Goal: Information Seeking & Learning: Learn about a topic

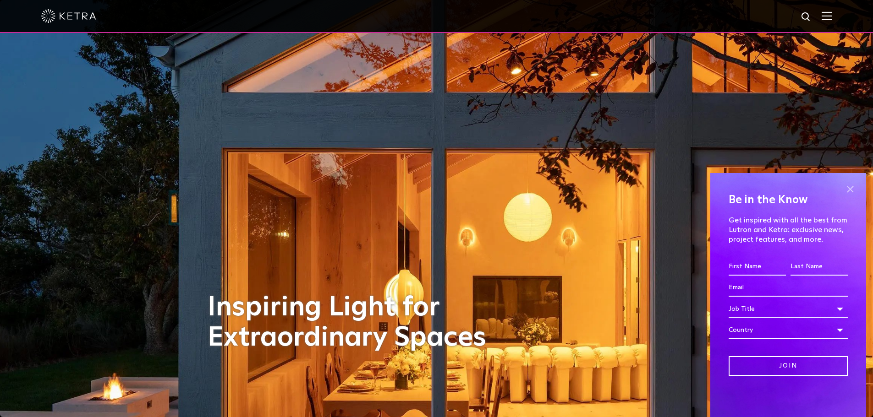
click at [850, 192] on span at bounding box center [850, 189] width 14 height 14
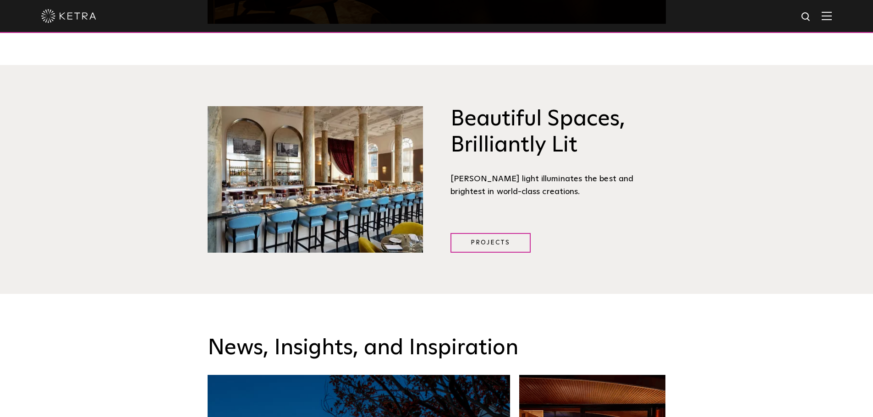
scroll to position [871, 0]
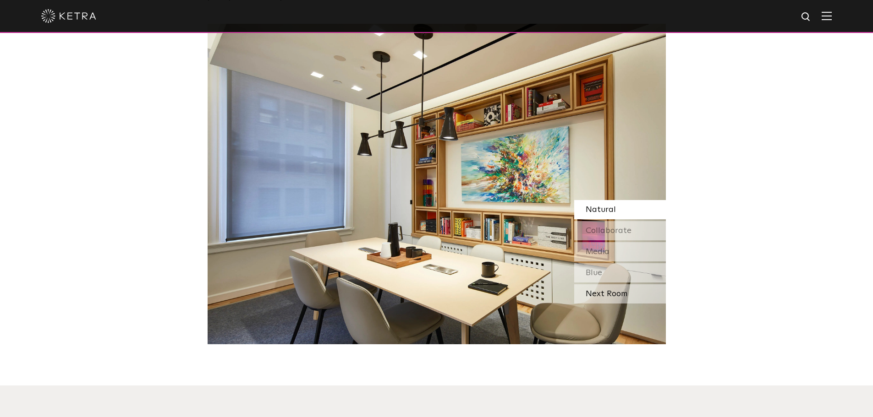
click at [617, 285] on div "Next Room" at bounding box center [620, 294] width 92 height 19
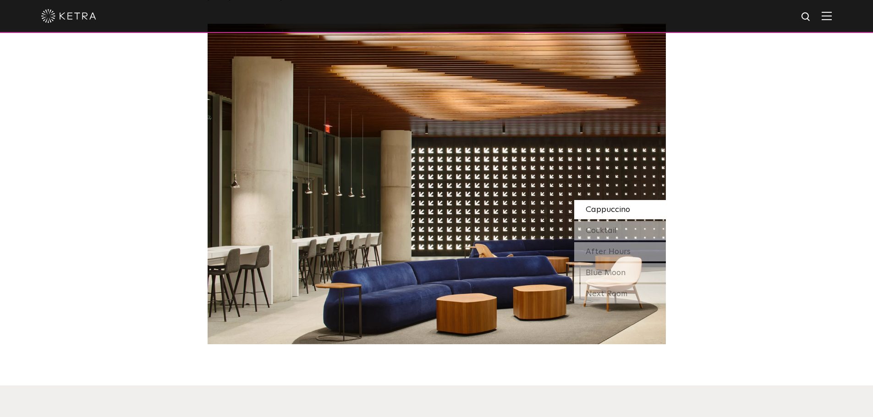
click at [617, 285] on div "Next Room" at bounding box center [620, 294] width 92 height 19
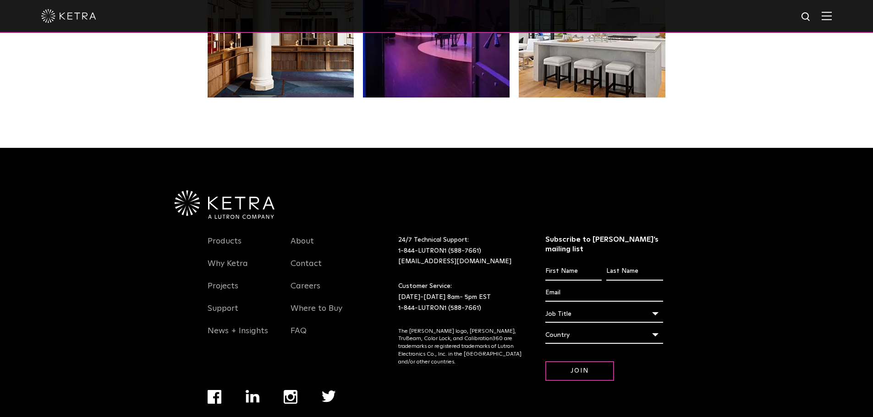
scroll to position [1881, 0]
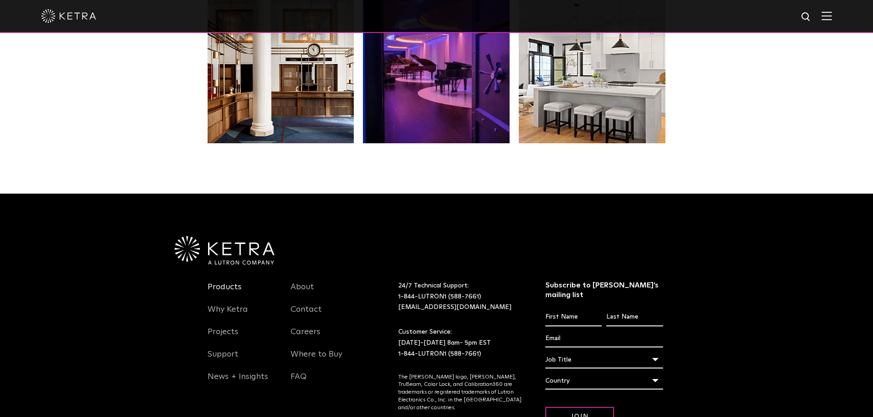
click at [222, 282] on link "Products" at bounding box center [225, 292] width 34 height 21
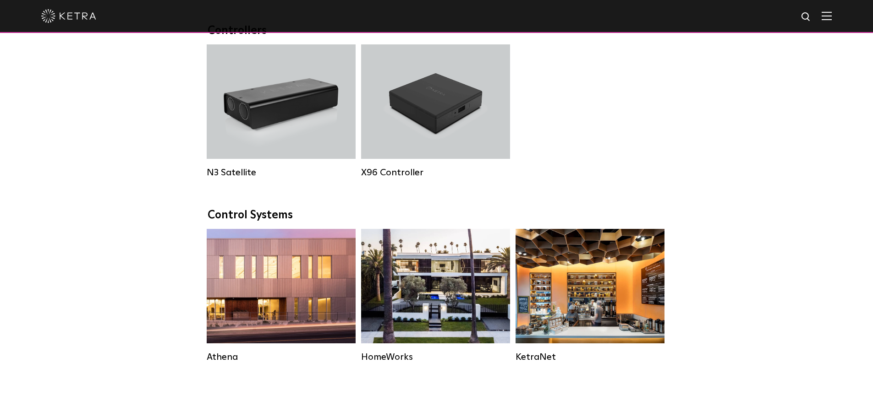
scroll to position [1329, 0]
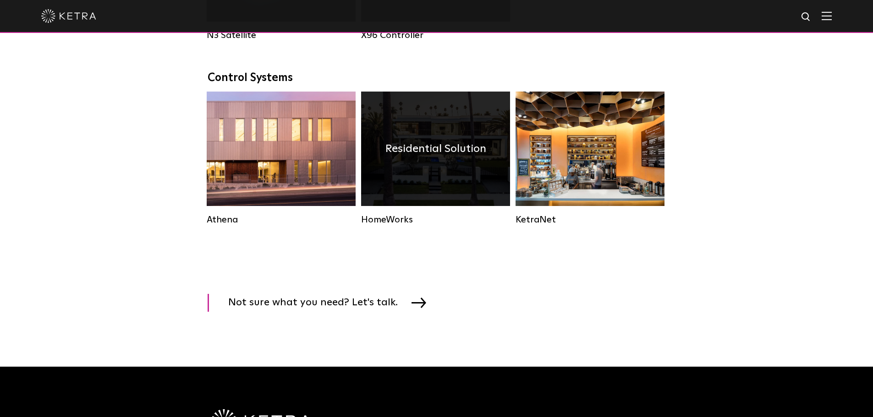
click at [435, 145] on div "Residential Solution" at bounding box center [435, 149] width 149 height 115
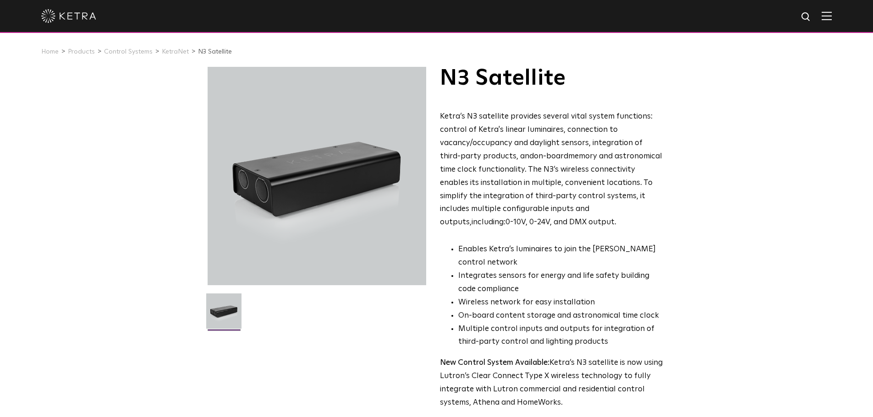
scroll to position [412, 0]
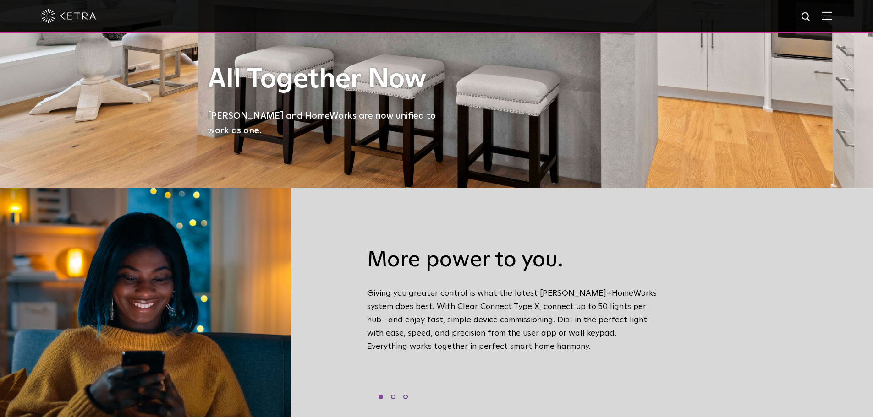
scroll to position [504, 0]
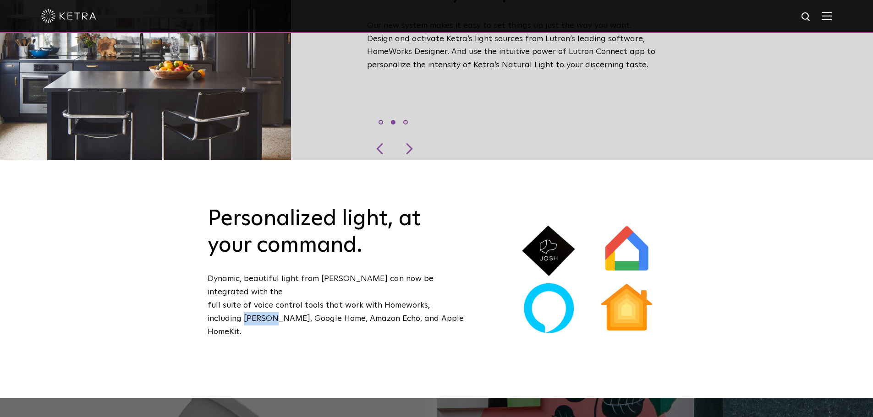
drag, startPoint x: 208, startPoint y: 289, endPoint x: 234, endPoint y: 296, distance: 27.0
click at [234, 296] on p "Dynamic, beautiful light from [PERSON_NAME] can now be integrated with the full…" at bounding box center [336, 306] width 257 height 66
copy p "[PERSON_NAME]"
